Goal: Task Accomplishment & Management: Manage account settings

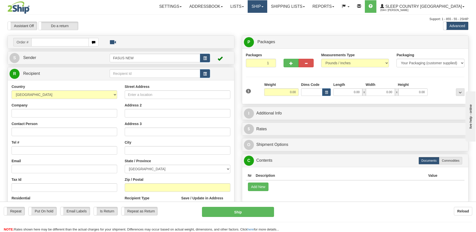
click at [267, 8] on link "Ship" at bounding box center [256, 6] width 19 height 13
click at [262, 24] on span "OnHold / Order Queue" at bounding box center [243, 24] width 35 height 4
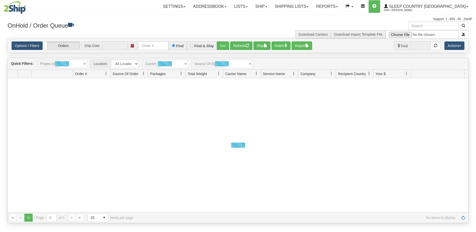
type input "[DATE]"
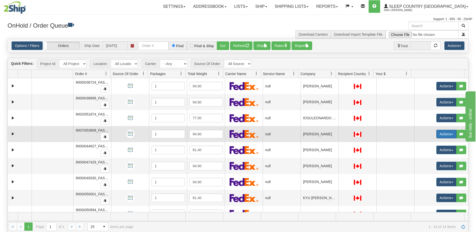
click at [441, 133] on button "Actions" at bounding box center [446, 134] width 20 height 9
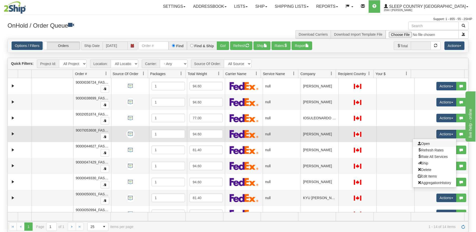
click at [426, 144] on link "Open" at bounding box center [433, 143] width 43 height 7
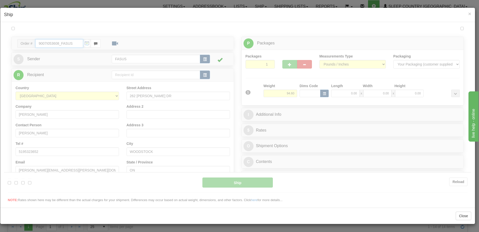
type input "08:32"
type input "16:00"
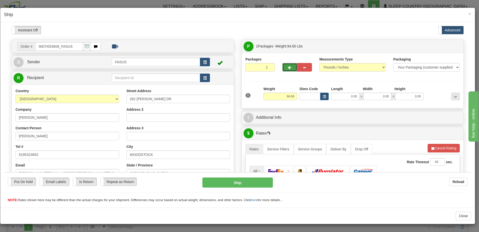
click at [288, 66] on span "button" at bounding box center [290, 67] width 4 height 3
type input "2"
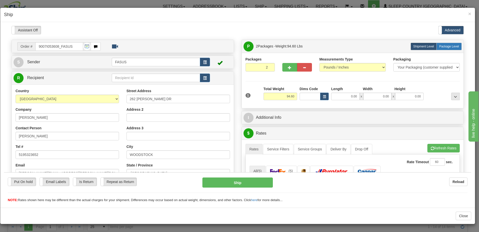
click at [439, 46] on span "Package Level" at bounding box center [449, 46] width 20 height 4
radio input "true"
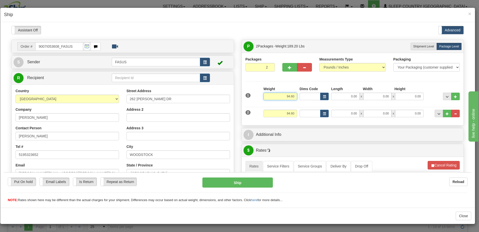
drag, startPoint x: 284, startPoint y: 95, endPoint x: 312, endPoint y: 94, distance: 28.8
click at [312, 94] on div "1 Weight 94.60 Dims Code x x" at bounding box center [352, 95] width 217 height 18
type input "61.60"
type input "82.50"
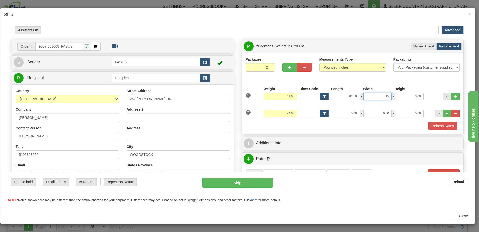
type input "15.00"
type input "4.00"
click at [446, 96] on span "..." at bounding box center [447, 96] width 3 height 3
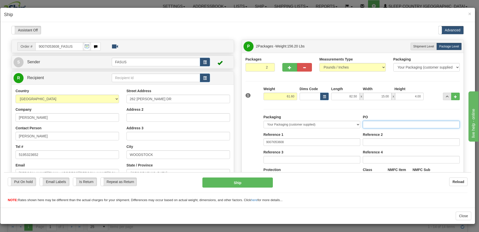
click at [387, 125] on input "PO" at bounding box center [411, 124] width 97 height 8
type input "1024173"
click at [444, 94] on button "..." at bounding box center [447, 96] width 9 height 8
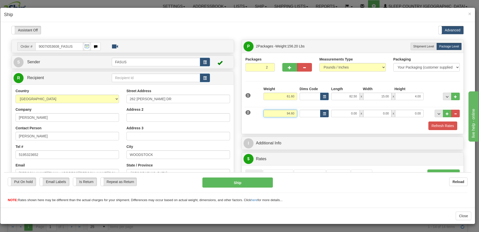
drag, startPoint x: 284, startPoint y: 114, endPoint x: 316, endPoint y: 112, distance: 32.1
click at [321, 112] on div "2 Weight 94.60 Dims Code Length Width Height" at bounding box center [352, 112] width 217 height 17
type input "31.70"
type input "83.20"
type input "14.00"
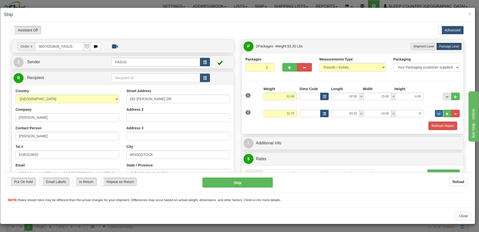
type input "6.00"
click at [438, 114] on span "..." at bounding box center [439, 113] width 3 height 3
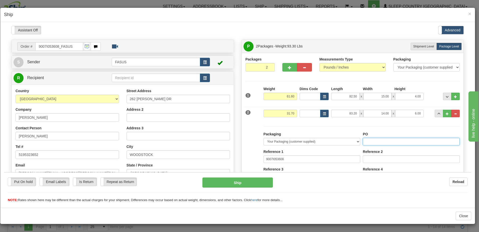
click at [379, 142] on input "PO" at bounding box center [411, 141] width 97 height 8
type input "1024173"
click at [438, 114] on span "..." at bounding box center [439, 113] width 3 height 3
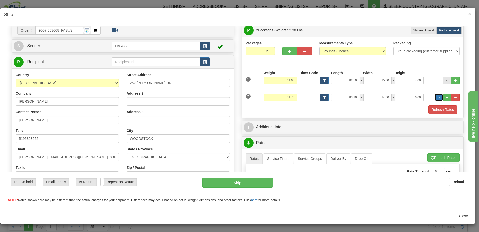
scroll to position [25, 0]
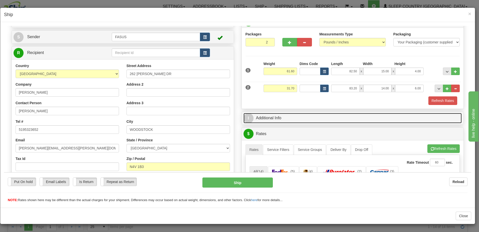
click at [325, 120] on link "I Additional Info" at bounding box center [353, 118] width 219 height 10
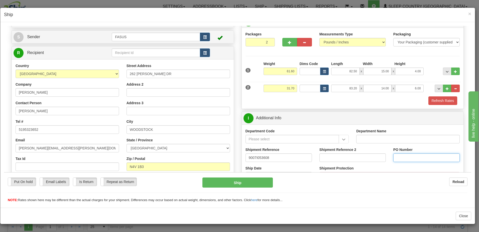
click at [396, 157] on input "PO Number" at bounding box center [427, 157] width 66 height 9
type input "1024173"
click button "Delete" at bounding box center [4, 26] width 0 height 0
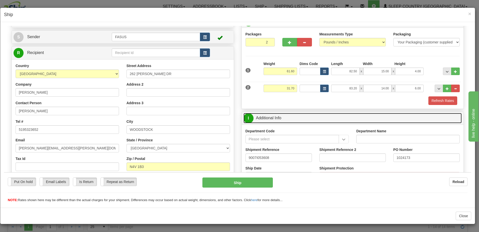
click at [295, 118] on link "I Additional Info" at bounding box center [353, 118] width 219 height 10
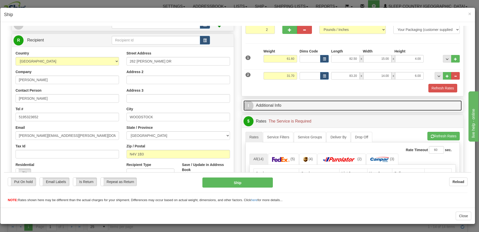
scroll to position [100, 0]
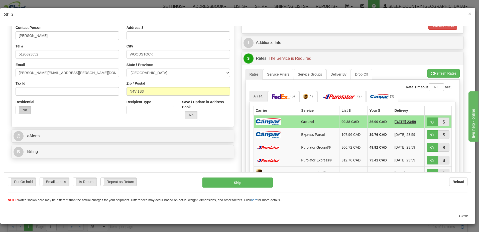
click at [21, 107] on label "No" at bounding box center [23, 110] width 15 height 8
click at [431, 121] on span "button" at bounding box center [433, 121] width 4 height 3
type input "1"
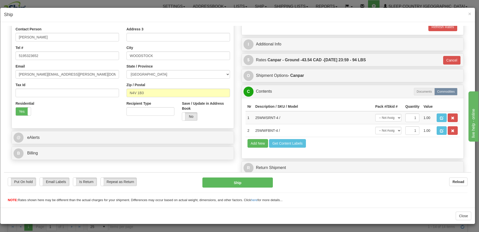
scroll to position [99, 0]
click at [237, 181] on button "Ship" at bounding box center [238, 182] width 70 height 10
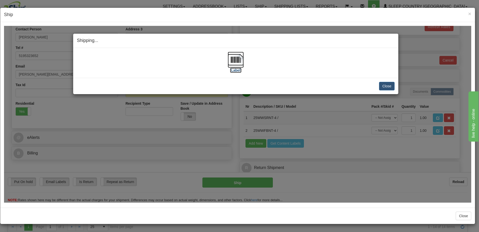
click at [235, 70] on label "[Label]" at bounding box center [236, 69] width 12 height 5
click at [389, 85] on button "Close" at bounding box center [387, 85] width 16 height 9
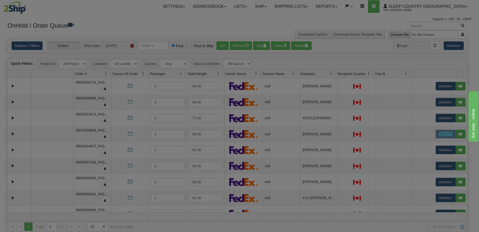
scroll to position [0, 0]
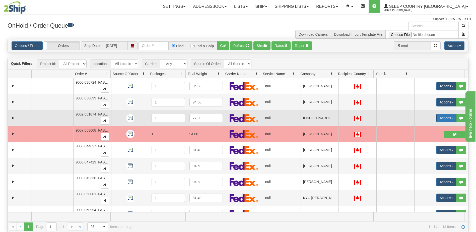
click at [440, 117] on button "Actions" at bounding box center [446, 118] width 20 height 9
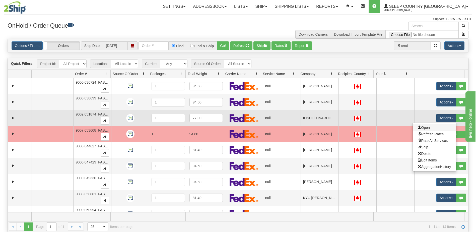
click at [427, 127] on link "Open" at bounding box center [433, 127] width 43 height 7
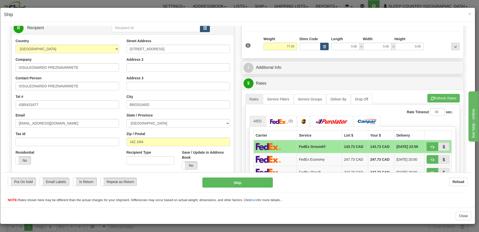
scroll to position [50, 0]
click at [25, 159] on label "No" at bounding box center [23, 160] width 15 height 8
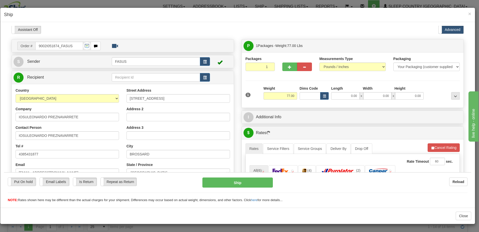
scroll to position [0, 0]
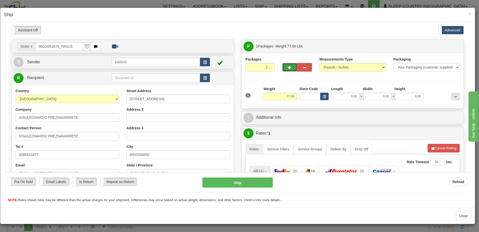
click at [289, 67] on span "button" at bounding box center [290, 67] width 4 height 3
type input "2"
click at [453, 47] on span "Package Level" at bounding box center [449, 46] width 20 height 4
radio input "true"
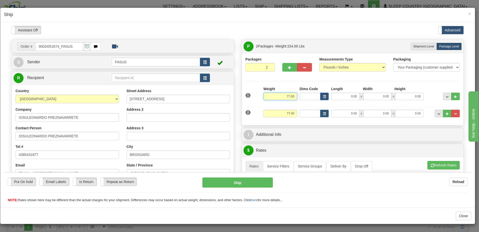
drag, startPoint x: 280, startPoint y: 95, endPoint x: 361, endPoint y: 103, distance: 80.9
click at [361, 103] on div "1 Weight 77.00 Dims Code x x" at bounding box center [352, 95] width 217 height 18
type input "47.10"
type input "78.00"
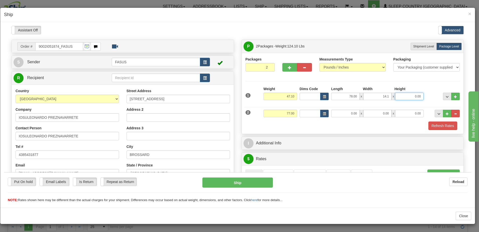
type input "14.10"
type input "3.50"
click at [446, 96] on span "..." at bounding box center [447, 96] width 3 height 3
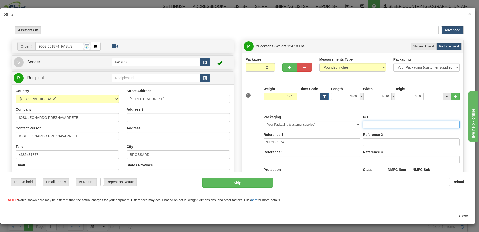
click at [379, 123] on input "PO" at bounding box center [411, 124] width 97 height 8
type input "1024080"
click at [446, 96] on span "..." at bounding box center [447, 96] width 3 height 3
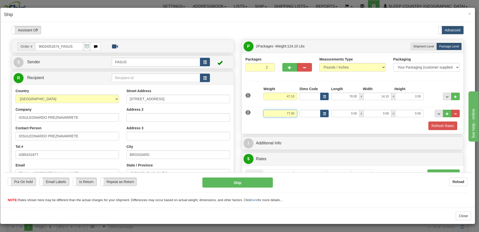
drag, startPoint x: 282, startPoint y: 113, endPoint x: 329, endPoint y: 110, distance: 47.2
click at [329, 110] on div "2 Weight 77.00 Dims Code Length Width Height" at bounding box center [352, 112] width 217 height 17
type input "22.00"
type input "61.25"
type input "14.00"
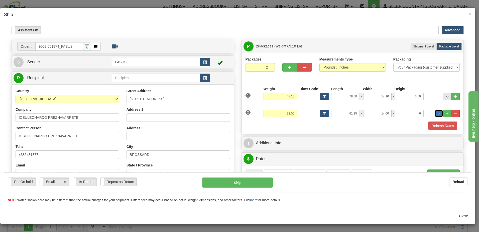
type input "6.00"
click at [438, 112] on span "..." at bounding box center [439, 113] width 3 height 3
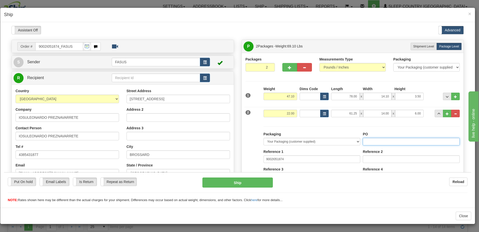
click at [401, 141] on input "PO" at bounding box center [411, 141] width 97 height 8
type input "1024081"
click at [438, 112] on button "..." at bounding box center [439, 113] width 9 height 8
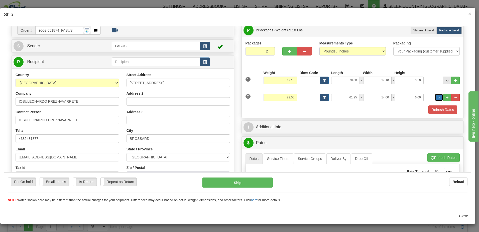
scroll to position [25, 0]
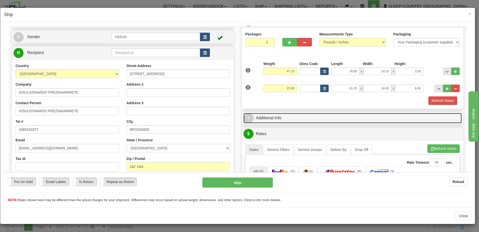
click at [379, 118] on link "I Additional Info" at bounding box center [353, 118] width 219 height 10
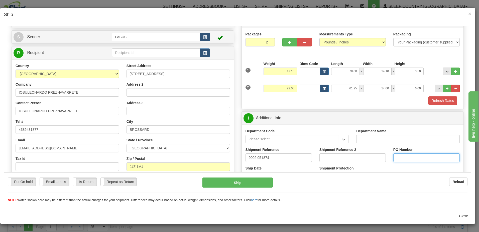
click at [396, 157] on input "PO Number" at bounding box center [427, 157] width 66 height 9
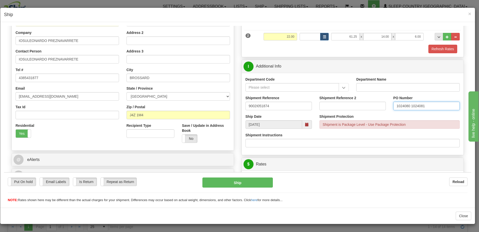
scroll to position [100, 0]
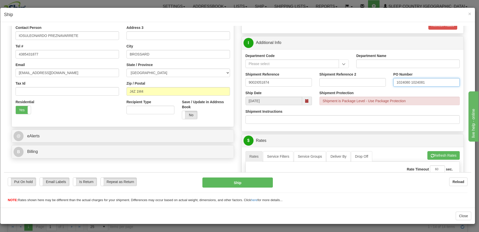
type input "1024080 1024081"
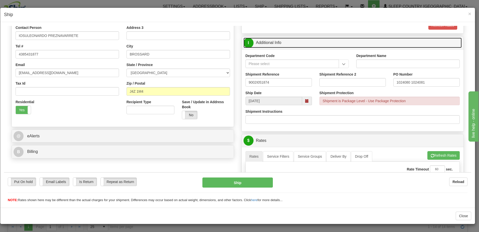
click at [295, 45] on link "I Additional Info" at bounding box center [353, 42] width 219 height 10
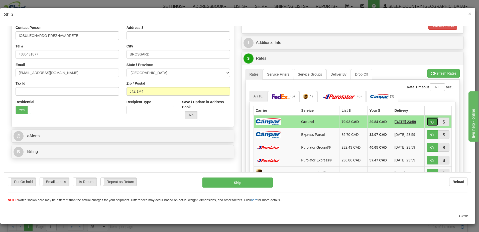
click at [431, 121] on span "button" at bounding box center [433, 121] width 4 height 3
type input "1"
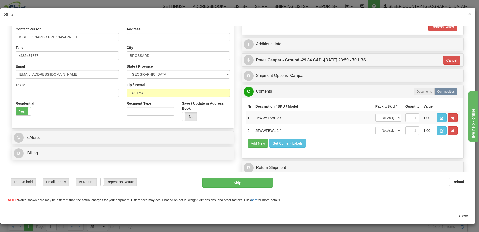
scroll to position [99, 0]
click at [241, 183] on button "Ship" at bounding box center [238, 182] width 70 height 10
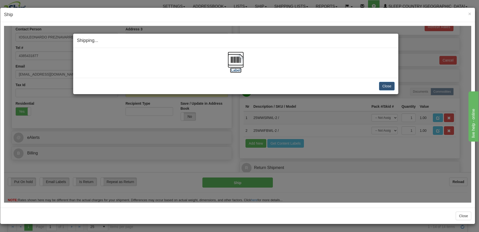
click at [237, 69] on label "[Label]" at bounding box center [236, 69] width 12 height 5
click at [392, 85] on button "Close" at bounding box center [387, 85] width 16 height 9
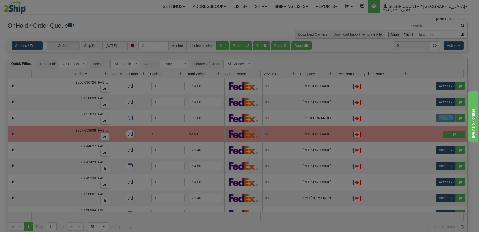
scroll to position [0, 0]
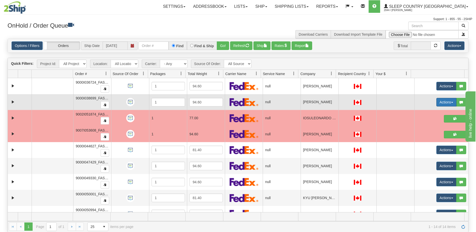
click at [436, 101] on button "Actions" at bounding box center [446, 102] width 20 height 9
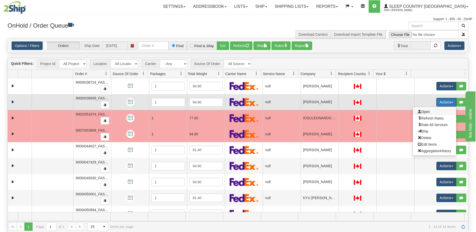
click at [421, 111] on span "Open" at bounding box center [423, 112] width 12 height 4
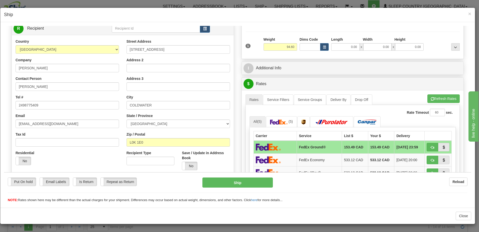
scroll to position [50, 0]
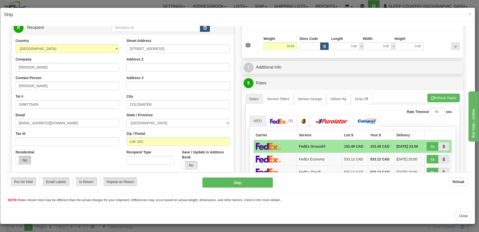
click at [22, 157] on label "No" at bounding box center [23, 160] width 15 height 8
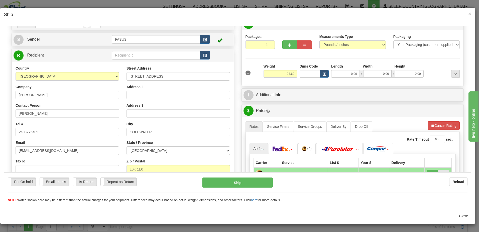
scroll to position [0, 0]
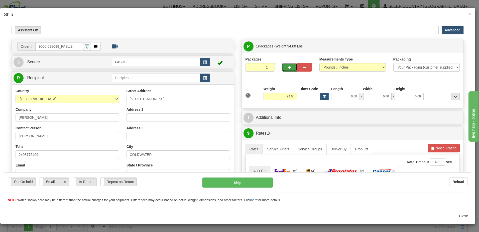
drag, startPoint x: 289, startPoint y: 65, endPoint x: 295, endPoint y: 65, distance: 6.5
click at [289, 65] on button "button" at bounding box center [290, 67] width 15 height 9
type input "2"
click at [448, 43] on label "Package Level Pack.." at bounding box center [449, 46] width 25 height 8
radio input "true"
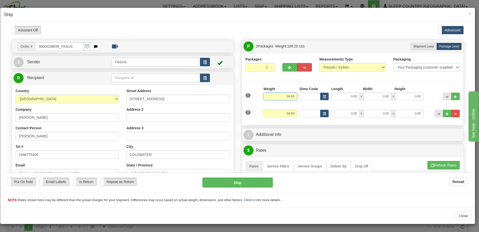
drag, startPoint x: 279, startPoint y: 96, endPoint x: 303, endPoint y: 95, distance: 23.6
click at [303, 95] on div "1 Weight 94.60 Dims Code x x" at bounding box center [352, 95] width 217 height 18
type input "61.60"
type input "83.00"
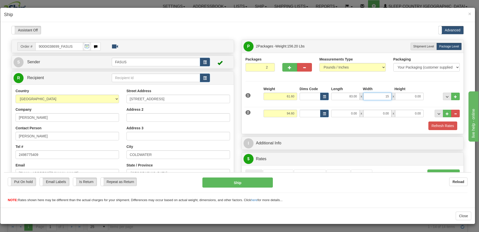
type input "15.00"
type input "4.00"
click at [446, 97] on span "..." at bounding box center [447, 96] width 3 height 3
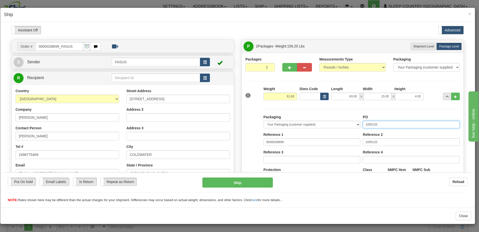
drag, startPoint x: 384, startPoint y: 123, endPoint x: 243, endPoint y: 119, distance: 140.9
click at [244, 119] on div "Packaging Your Packaging (customer supplied) Envelope (carrier supplied) Pack (…" at bounding box center [352, 155] width 217 height 103
type input "1023808"
click at [443, 94] on button "..." at bounding box center [447, 96] width 9 height 8
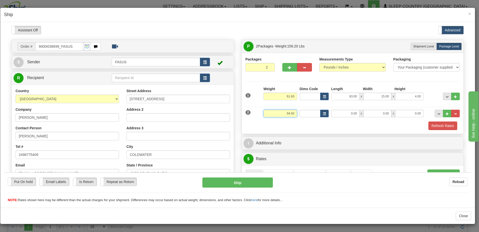
drag, startPoint x: 277, startPoint y: 114, endPoint x: 300, endPoint y: 112, distance: 22.9
click at [300, 112] on div "2 Weight 94.60 Dims Code Length Width Height" at bounding box center [352, 112] width 217 height 17
type input "31.70"
type input "82.30"
type input "14.00"
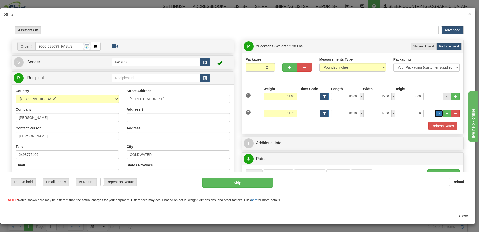
type input "6.00"
click at [438, 114] on span "..." at bounding box center [439, 113] width 3 height 3
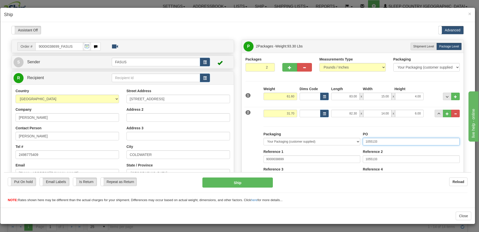
drag, startPoint x: 383, startPoint y: 140, endPoint x: 286, endPoint y: 133, distance: 97.3
click at [286, 133] on div "Packaging Your Packaging (customer supplied) Envelope (carrier supplied) Pack (…" at bounding box center [361, 177] width 199 height 92
type input "1023809"
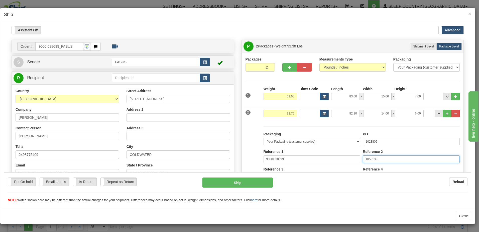
drag, startPoint x: 387, startPoint y: 159, endPoint x: 307, endPoint y: 164, distance: 80.3
click at [307, 164] on div "Packaging Your Packaging (customer supplied) Envelope (carrier supplied) Pack (…" at bounding box center [361, 177] width 199 height 92
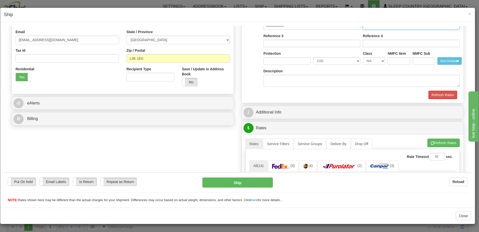
scroll to position [150, 0]
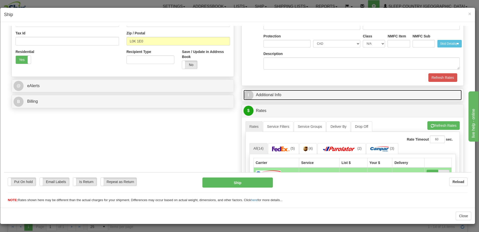
click at [320, 91] on link "I Additional Info" at bounding box center [353, 94] width 219 height 10
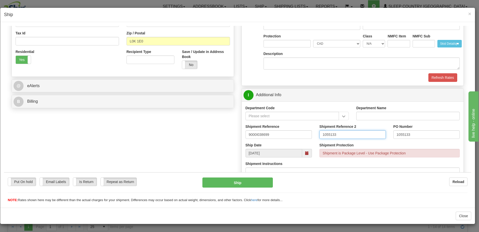
drag, startPoint x: 338, startPoint y: 134, endPoint x: 260, endPoint y: 126, distance: 77.9
click at [260, 126] on div "Shipment Reference 9000I038699 Shipment Reference 2 1055133 PO Number 1055133" at bounding box center [353, 133] width 222 height 19
type input "1023808"
type input "1023809"
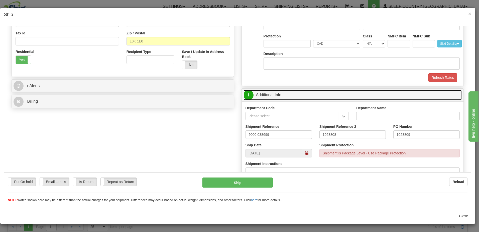
click at [391, 96] on link "I Additional Info" at bounding box center [353, 94] width 219 height 10
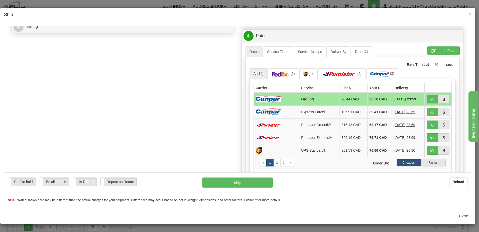
scroll to position [226, 0]
click at [431, 99] on span "button" at bounding box center [433, 98] width 4 height 3
type input "1"
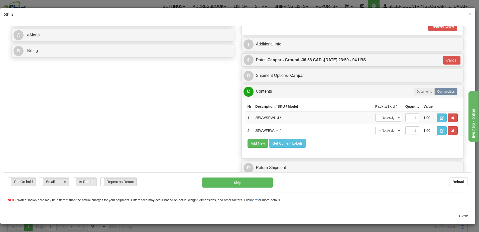
scroll to position [201, 0]
click at [235, 182] on button "Ship" at bounding box center [238, 182] width 70 height 10
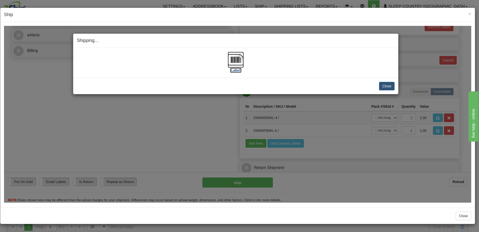
click at [236, 71] on label "[Label]" at bounding box center [236, 69] width 12 height 5
click at [391, 85] on button "Close" at bounding box center [387, 85] width 16 height 9
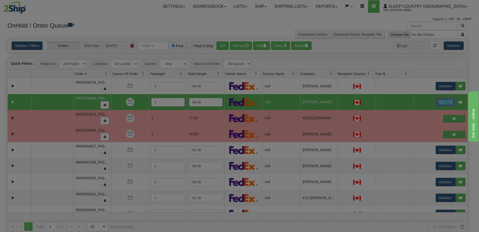
scroll to position [0, 0]
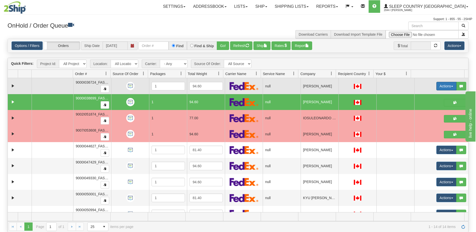
click at [440, 84] on button "Actions" at bounding box center [446, 86] width 20 height 9
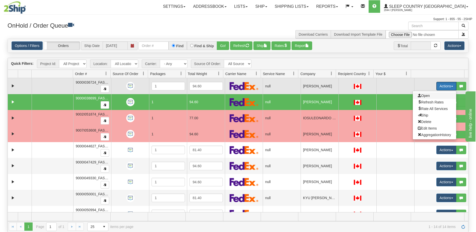
click at [424, 96] on span "Open" at bounding box center [423, 95] width 12 height 4
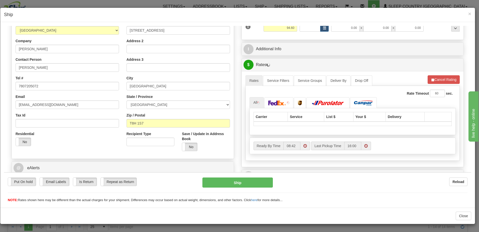
scroll to position [100, 0]
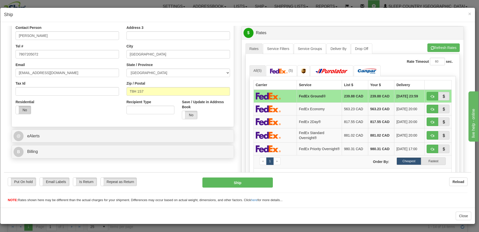
click at [22, 108] on label "No" at bounding box center [23, 110] width 15 height 8
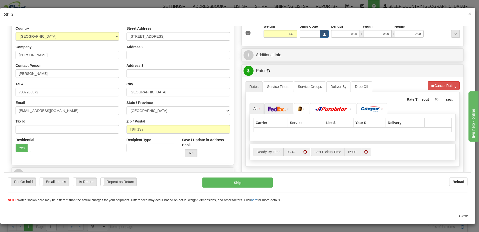
scroll to position [0, 0]
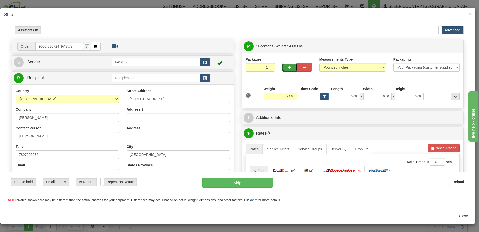
click at [289, 66] on span "button" at bounding box center [290, 67] width 4 height 3
type input "2"
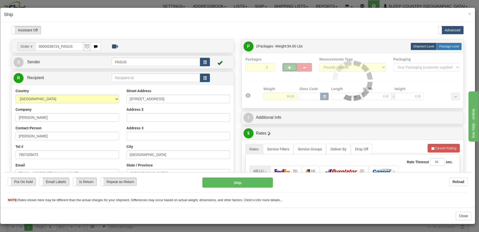
click at [455, 45] on span "Package Level" at bounding box center [449, 46] width 20 height 4
radio input "true"
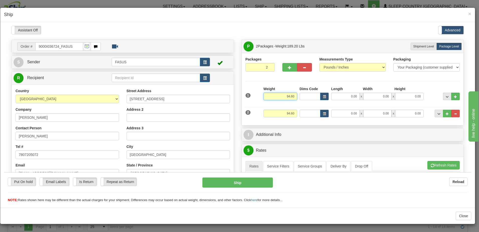
drag, startPoint x: 284, startPoint y: 96, endPoint x: 300, endPoint y: 94, distance: 16.7
click at [300, 94] on div "1 Weight 94.60 Dims Code x x" at bounding box center [352, 95] width 217 height 18
type input "61.60"
type input "83.00"
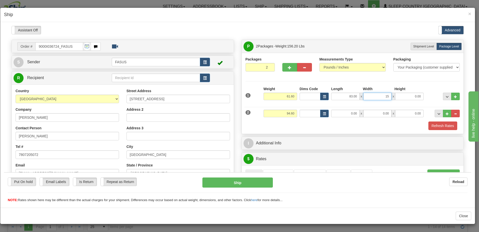
type input "15.00"
type input "4.00"
click at [446, 95] on span "..." at bounding box center [447, 96] width 3 height 3
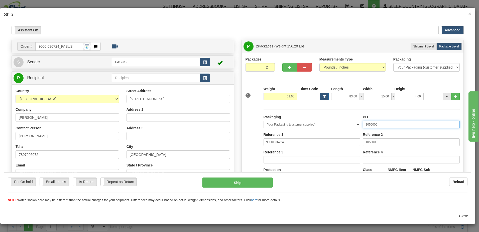
drag, startPoint x: 386, startPoint y: 122, endPoint x: 358, endPoint y: 122, distance: 27.8
click at [358, 122] on div "Packaging Your Packaging (customer supplied) Envelope (carrier supplied) Pack (…" at bounding box center [361, 160] width 199 height 92
type input "1023807"
drag, startPoint x: 381, startPoint y: 140, endPoint x: 305, endPoint y: 143, distance: 76.0
click at [305, 143] on div "Packaging Your Packaging (customer supplied) Envelope (carrier supplied) Pack (…" at bounding box center [361, 160] width 199 height 92
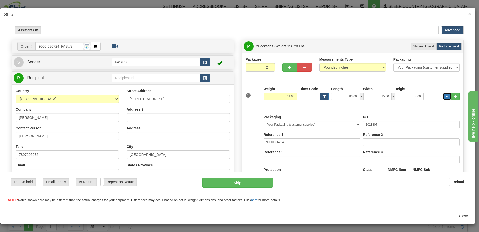
click at [443, 97] on button "..." at bounding box center [447, 96] width 9 height 8
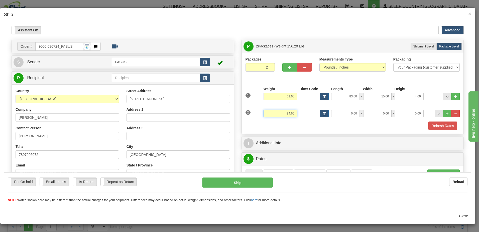
drag, startPoint x: 280, startPoint y: 111, endPoint x: 296, endPoint y: 111, distance: 15.5
click at [296, 111] on div "Weight 94.60" at bounding box center [280, 114] width 36 height 11
type input "31.70"
type input "82.30"
type input "14.00"
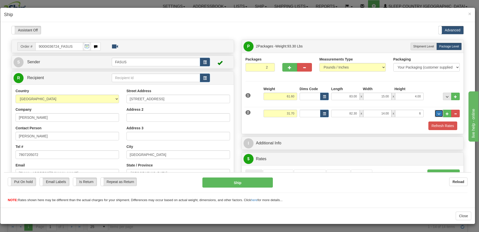
type input "6.00"
click at [438, 112] on span "..." at bounding box center [439, 113] width 3 height 3
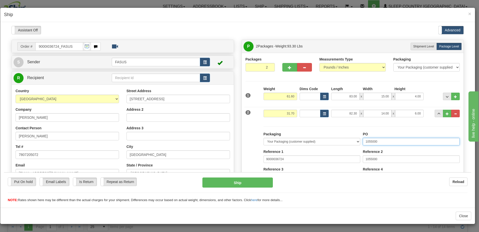
drag, startPoint x: 358, startPoint y: 135, endPoint x: 302, endPoint y: 129, distance: 56.2
click at [302, 129] on div "Packaging Your Packaging (customer supplied) Envelope (carrier supplied) Pack (…" at bounding box center [362, 175] width 196 height 98
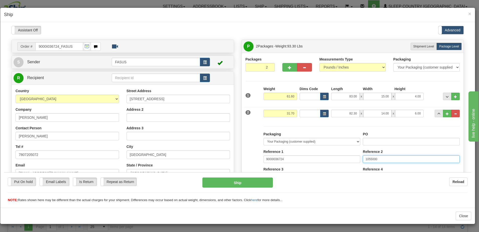
drag, startPoint x: 378, startPoint y: 157, endPoint x: 357, endPoint y: 158, distance: 21.6
click at [357, 158] on div "Packaging Your Packaging (customer supplied) Envelope (carrier supplied) Pack (…" at bounding box center [361, 177] width 199 height 92
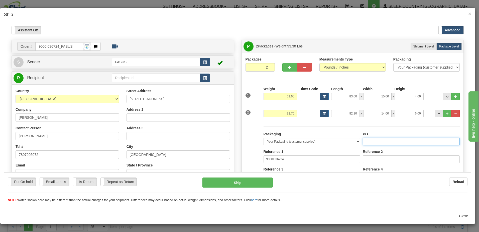
click at [369, 140] on input "PO" at bounding box center [411, 141] width 97 height 8
type input "1023/80"
click at [446, 96] on span "..." at bounding box center [447, 96] width 3 height 3
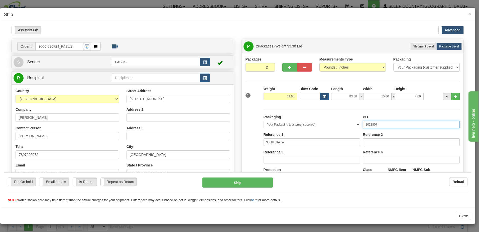
click at [381, 124] on input "1023807" at bounding box center [411, 124] width 97 height 8
type input "1023806"
click at [443, 93] on button "..." at bounding box center [447, 96] width 9 height 8
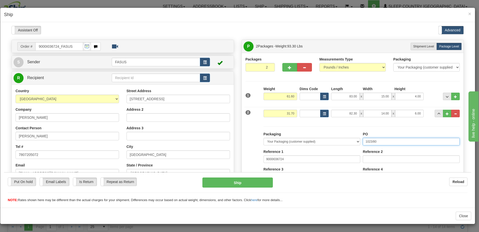
click at [378, 140] on input "1023/80" at bounding box center [411, 141] width 97 height 8
type input "1023807"
click at [438, 113] on span "..." at bounding box center [439, 113] width 3 height 3
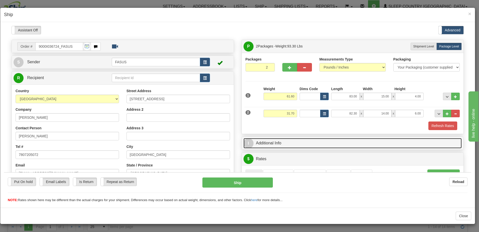
click at [352, 144] on link "I Additional Info" at bounding box center [353, 143] width 219 height 10
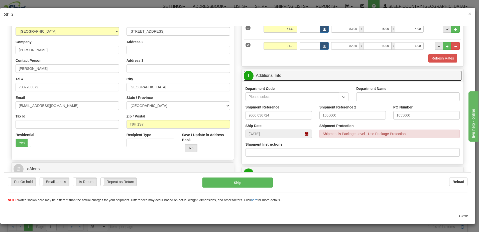
scroll to position [75, 0]
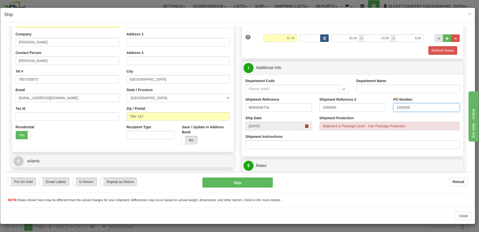
drag, startPoint x: 422, startPoint y: 107, endPoint x: 386, endPoint y: 108, distance: 36.4
click at [386, 108] on div "Shipment Reference 9000I036724 Shipment Reference 2 1055000 PO Number 1055000" at bounding box center [353, 106] width 222 height 19
drag, startPoint x: 333, startPoint y: 106, endPoint x: 272, endPoint y: 106, distance: 61.2
click at [272, 106] on div "Shipment Reference 9000I036724 Shipment Reference 2 1055000 PO Number" at bounding box center [353, 106] width 222 height 19
click at [408, 105] on input "PO Number" at bounding box center [427, 107] width 66 height 9
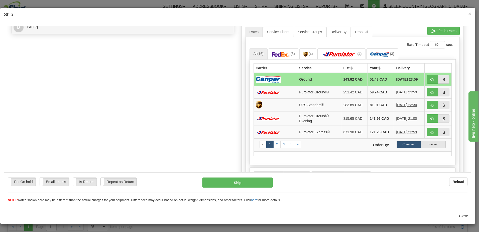
scroll to position [226, 0]
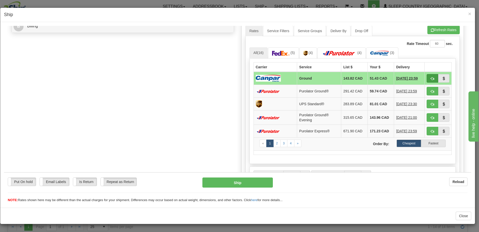
type input "1023806 1023807"
click at [431, 77] on span "button" at bounding box center [433, 78] width 4 height 3
type input "1"
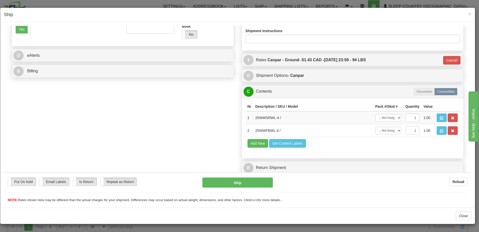
scroll to position [181, 0]
click at [239, 184] on button "Ship" at bounding box center [238, 182] width 70 height 10
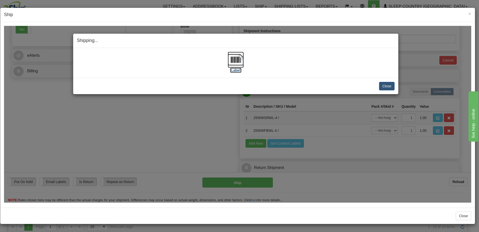
click at [234, 69] on label "[Label]" at bounding box center [236, 69] width 12 height 5
click at [389, 85] on button "Close" at bounding box center [387, 85] width 16 height 9
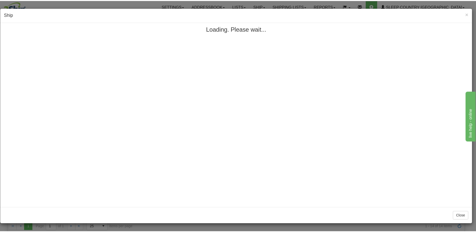
scroll to position [0, 0]
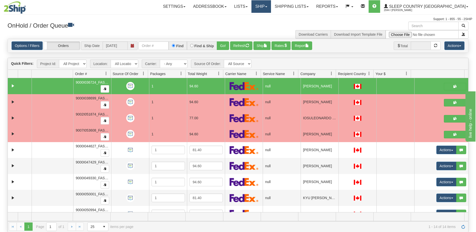
click at [270, 7] on link "Ship" at bounding box center [260, 6] width 19 height 13
click at [265, 23] on span "OnHold / Order Queue" at bounding box center [247, 24] width 35 height 4
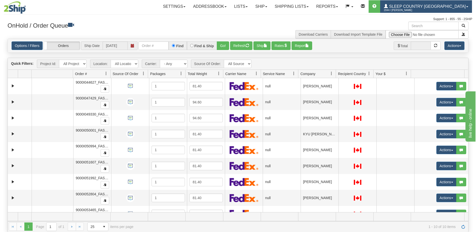
click at [449, 8] on span "Sleep Country [GEOGRAPHIC_DATA]" at bounding box center [427, 6] width 78 height 4
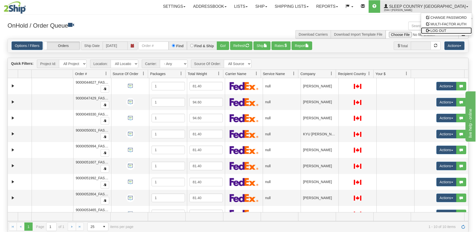
click at [441, 30] on span "LOG OUT" at bounding box center [438, 31] width 16 height 4
